Goal: Task Accomplishment & Management: Use online tool/utility

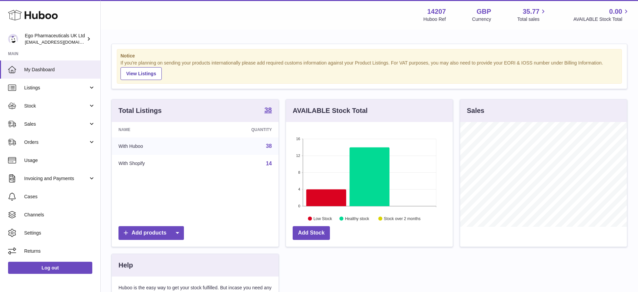
scroll to position [105, 167]
click at [48, 91] on link "Listings" at bounding box center [50, 88] width 100 height 18
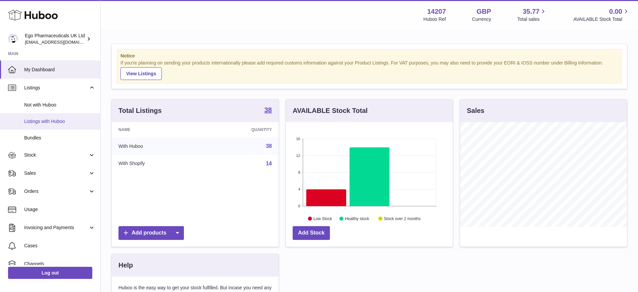
click at [48, 118] on span "Listings with Huboo" at bounding box center [59, 121] width 71 height 6
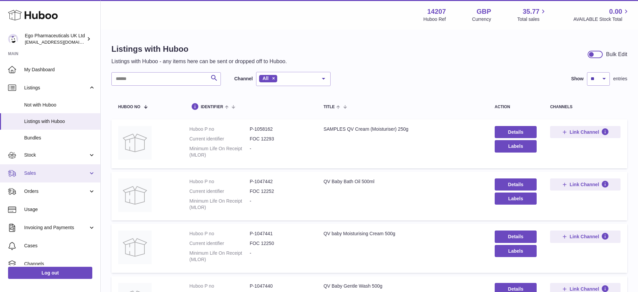
click at [46, 171] on span "Sales" at bounding box center [56, 173] width 64 height 6
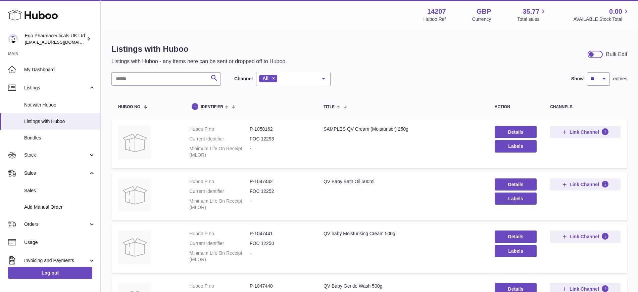
drag, startPoint x: 50, startPoint y: 193, endPoint x: 110, endPoint y: 189, distance: 60.1
click at [49, 193] on span "Sales" at bounding box center [59, 190] width 71 height 6
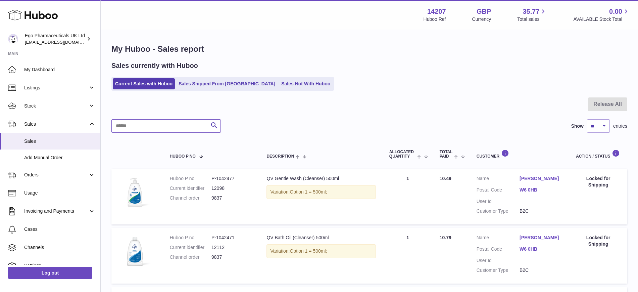
click at [149, 124] on input "text" at bounding box center [165, 125] width 109 height 13
click at [33, 158] on span "Add Manual Order" at bounding box center [59, 157] width 71 height 6
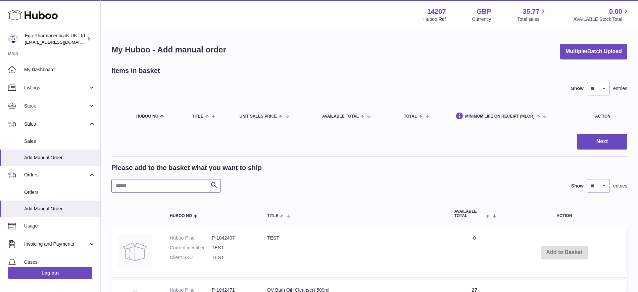
drag, startPoint x: 149, startPoint y: 186, endPoint x: 171, endPoint y: 178, distance: 23.8
click at [151, 186] on input "text" at bounding box center [165, 185] width 109 height 13
paste input "*******"
type input "*******"
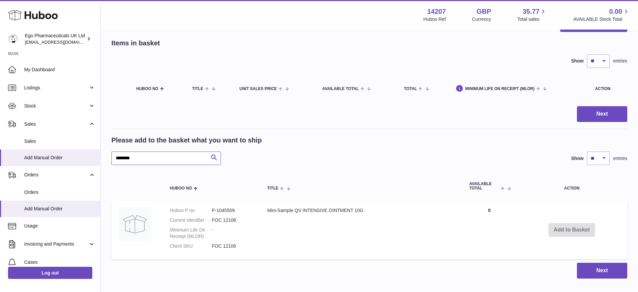
scroll to position [42, 0]
